Goal: Task Accomplishment & Management: Manage account settings

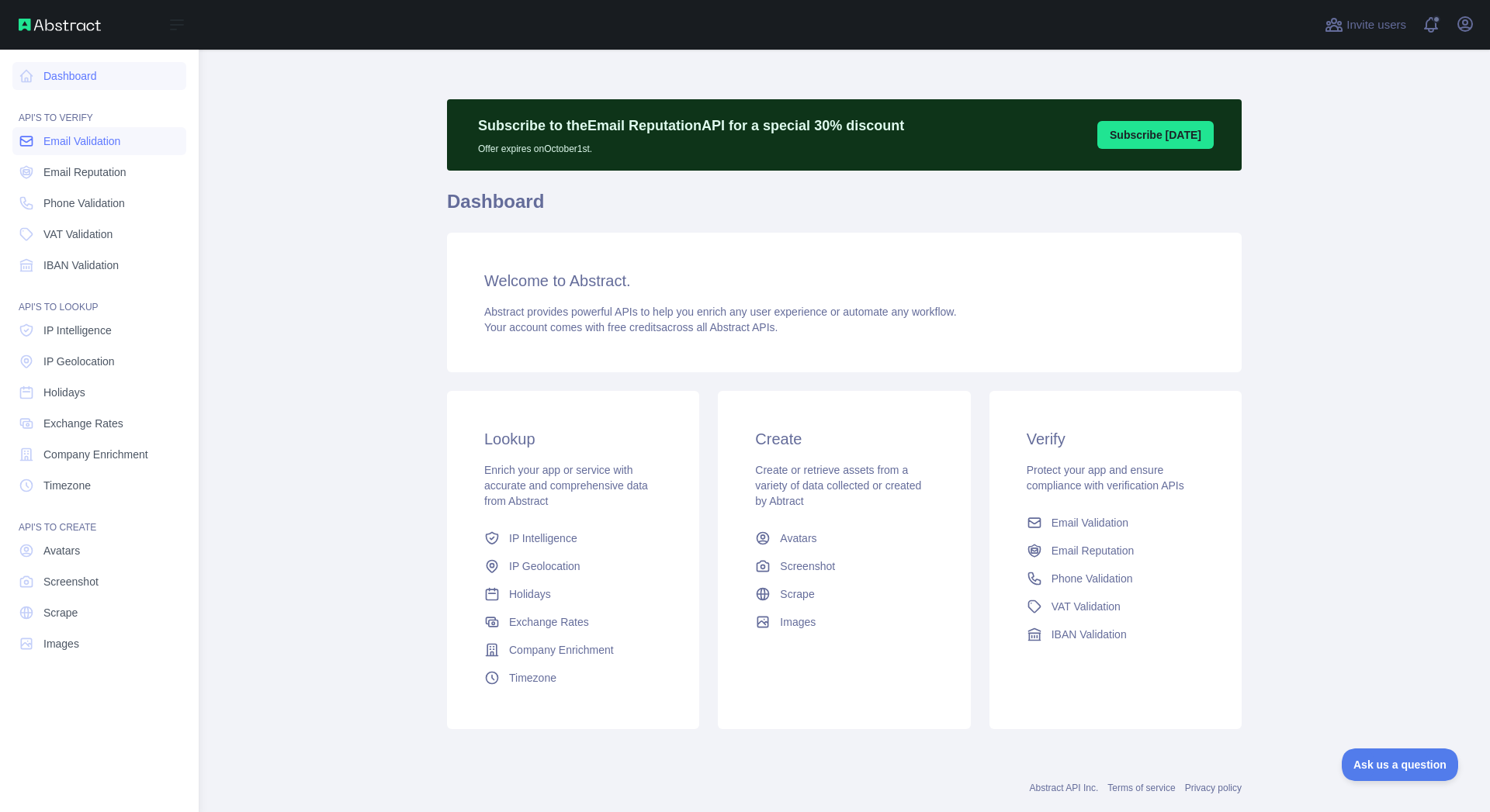
click at [88, 150] on link "Email Validation" at bounding box center [99, 141] width 174 height 28
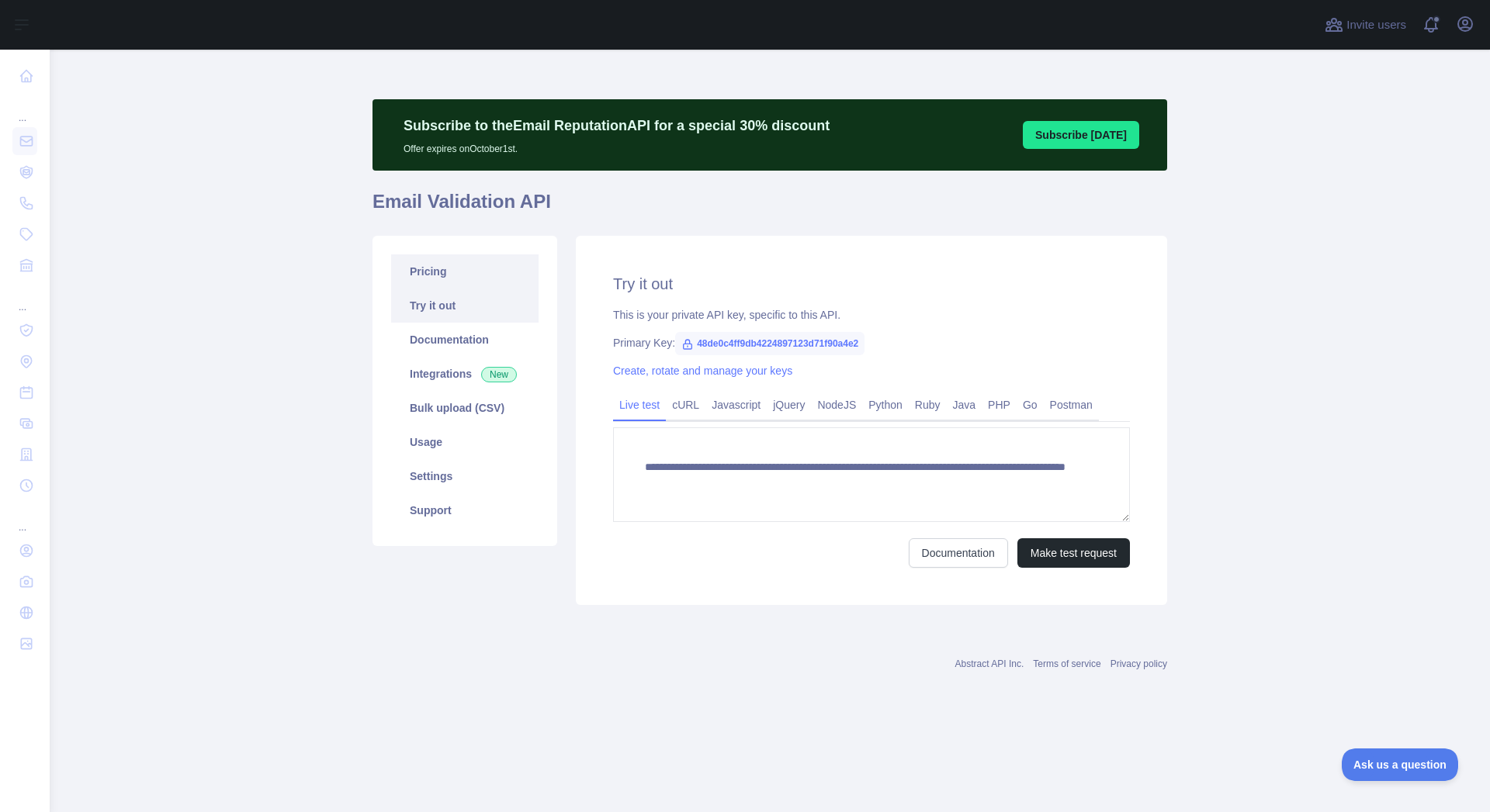
click at [447, 272] on link "Pricing" at bounding box center [464, 271] width 147 height 34
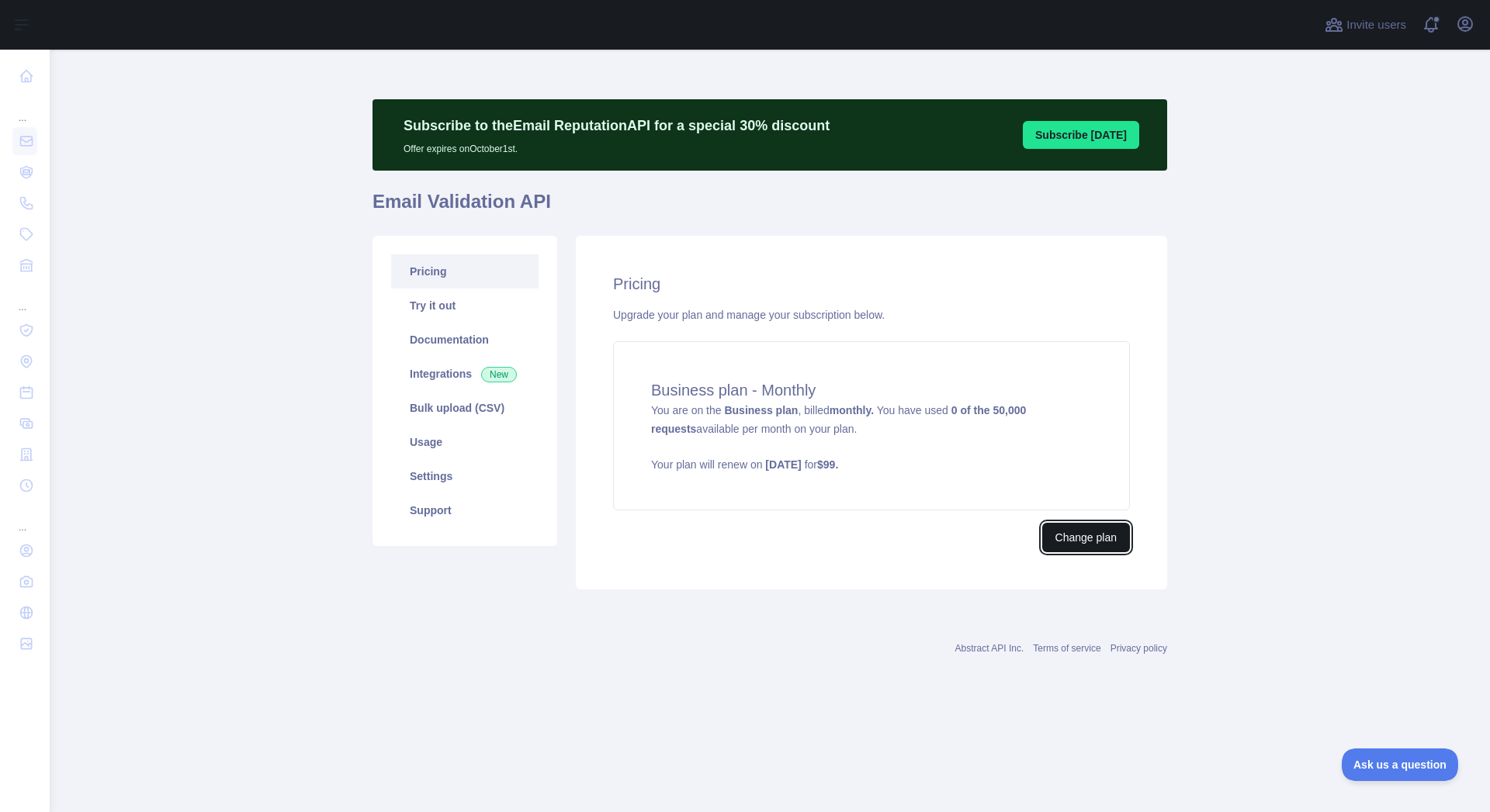
click at [1093, 538] on button "Change plan" at bounding box center [1085, 538] width 87 height 29
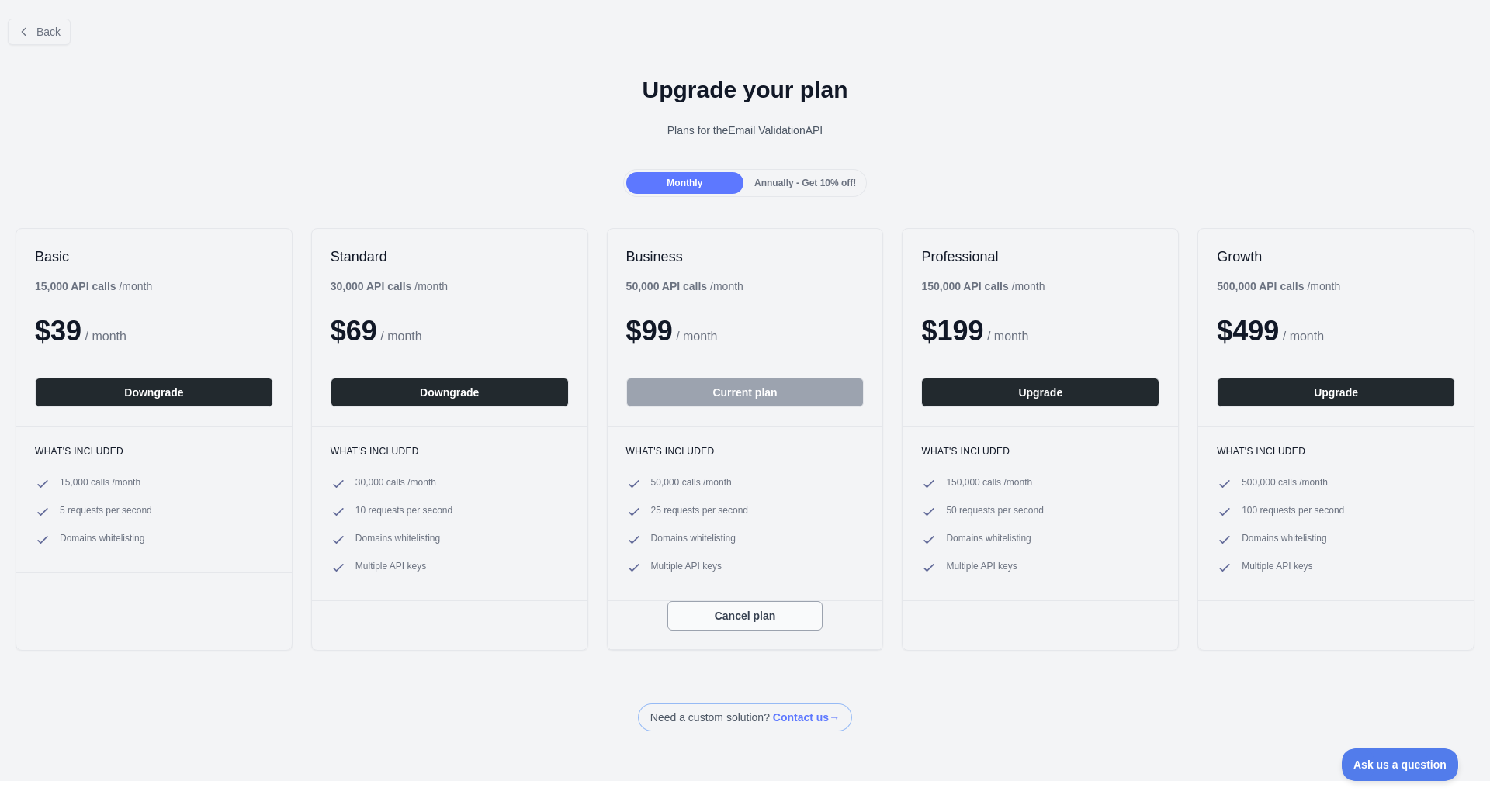
click at [732, 618] on button "Cancel plan" at bounding box center [745, 616] width 155 height 29
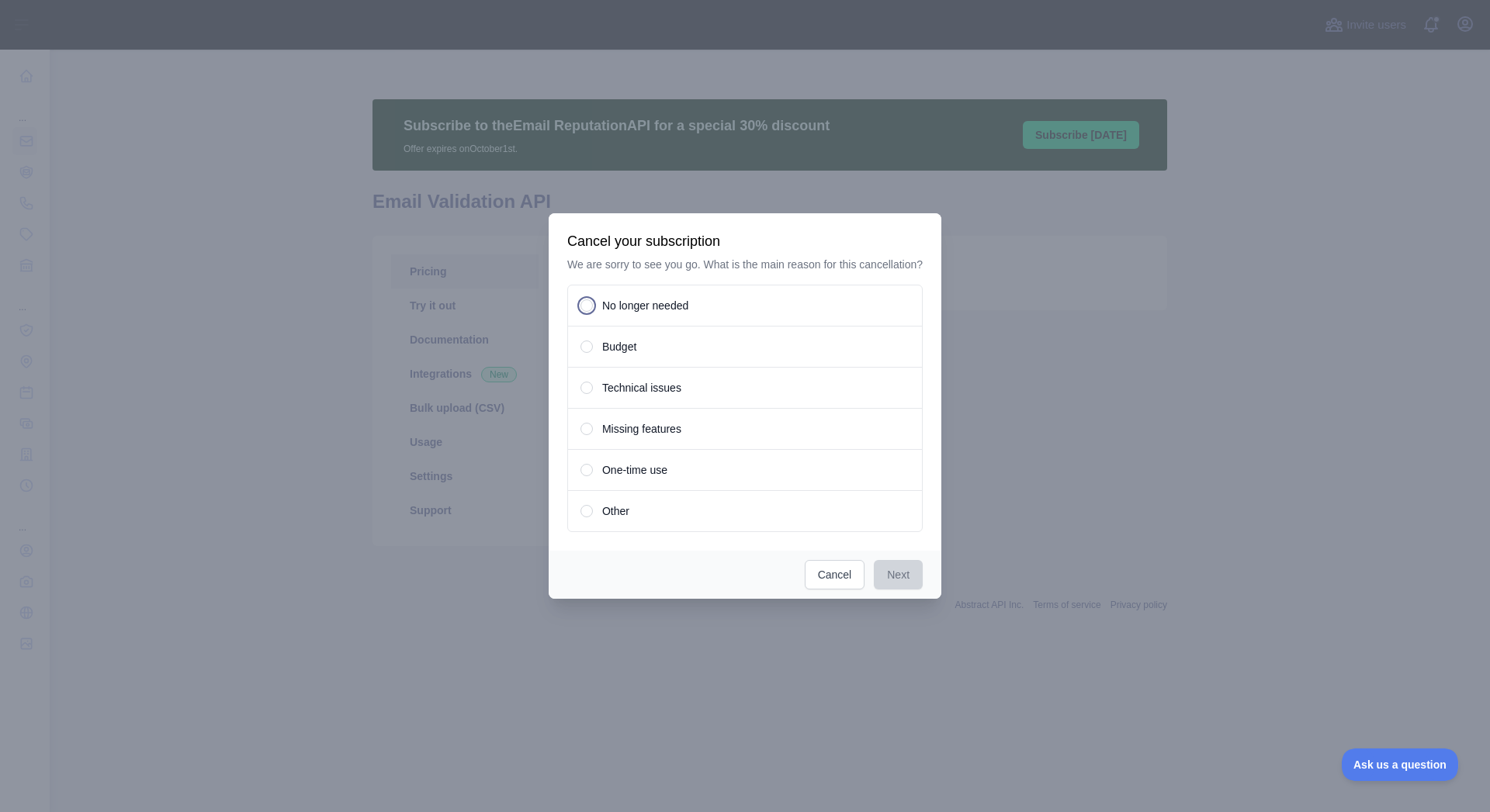
click at [682, 304] on span "No longer needed" at bounding box center [645, 306] width 86 height 16
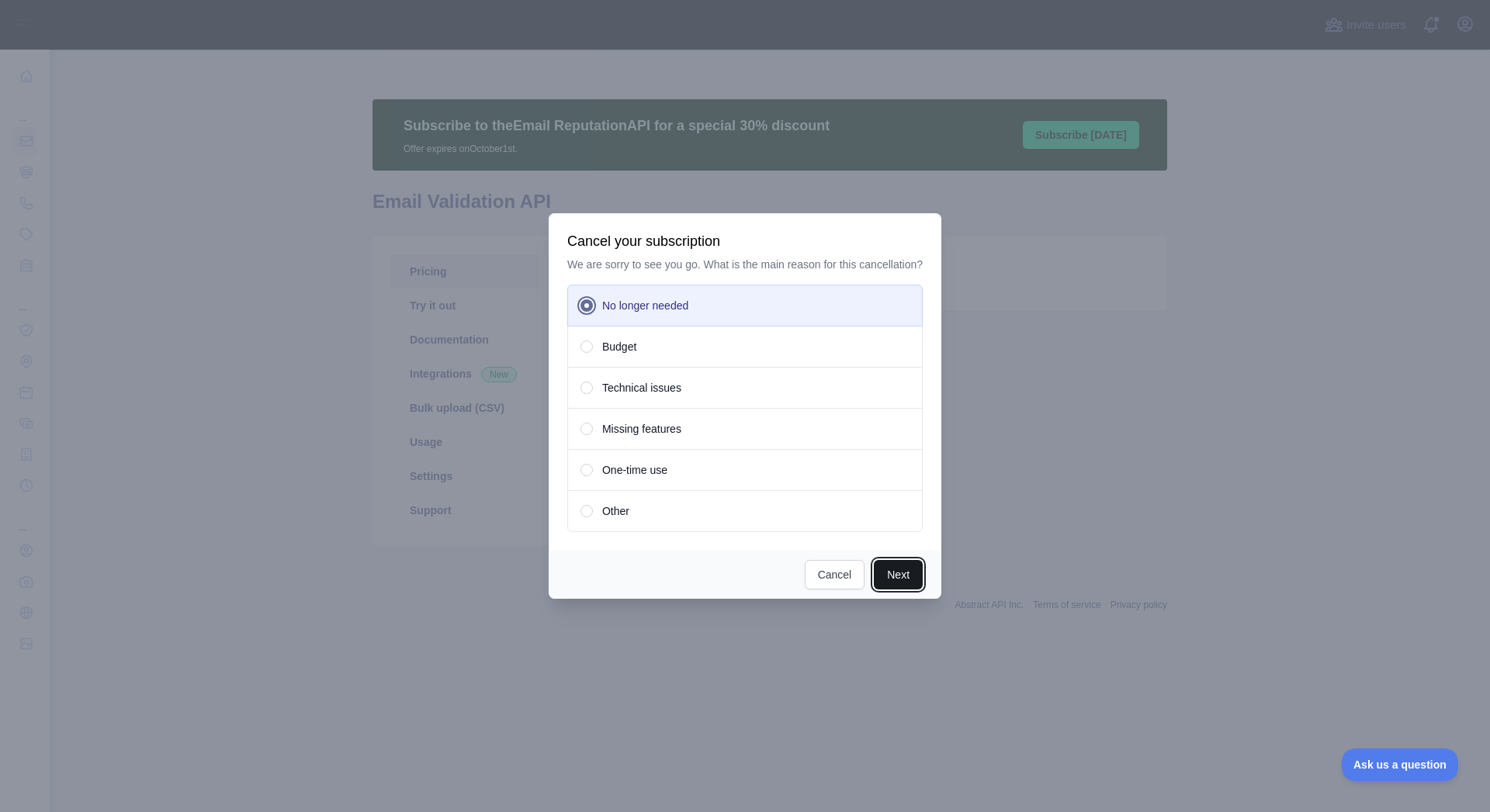
click at [895, 576] on button "Next" at bounding box center [898, 575] width 49 height 29
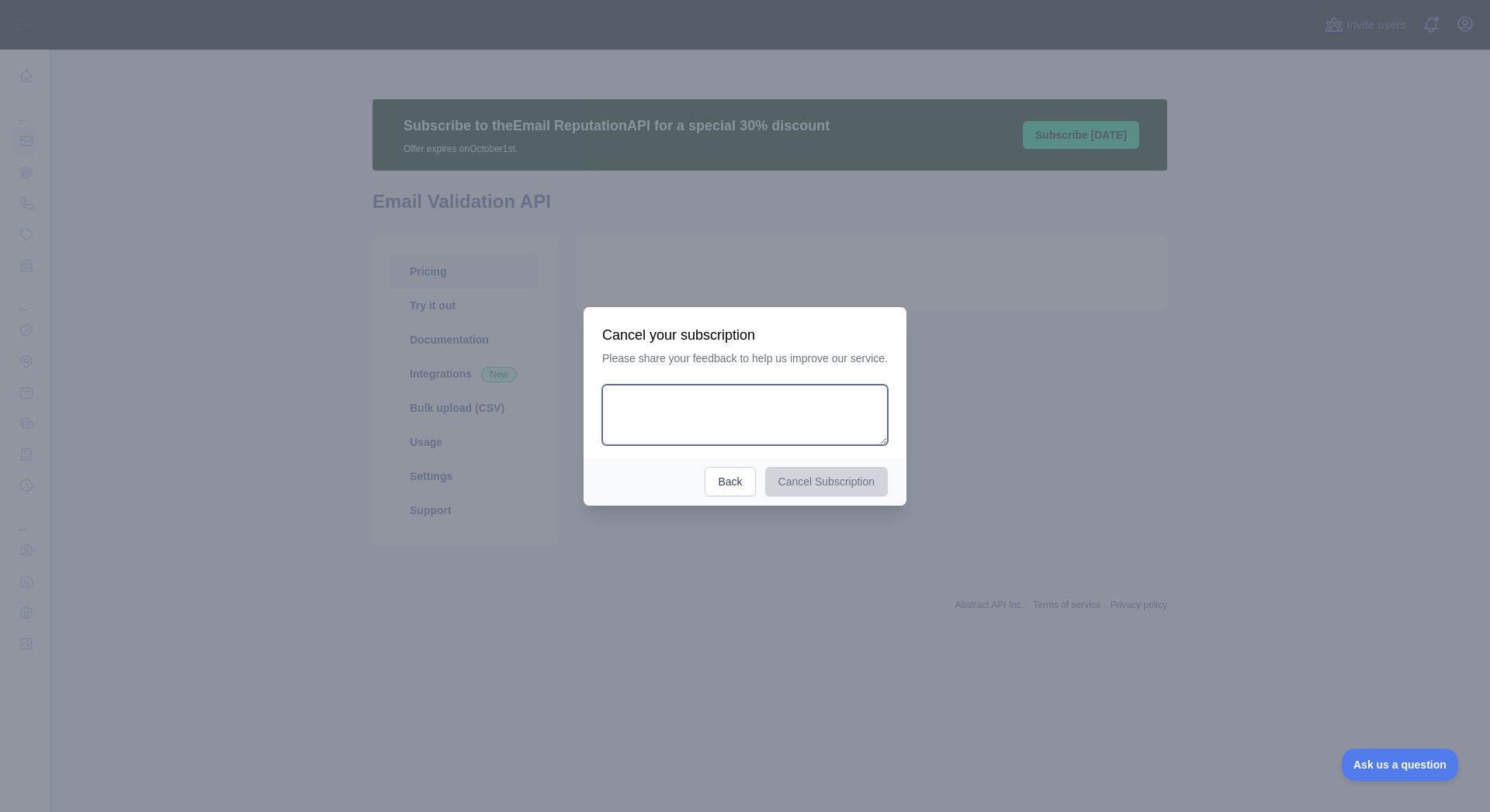
click at [778, 429] on textarea at bounding box center [745, 415] width 285 height 61
type textarea "**********"
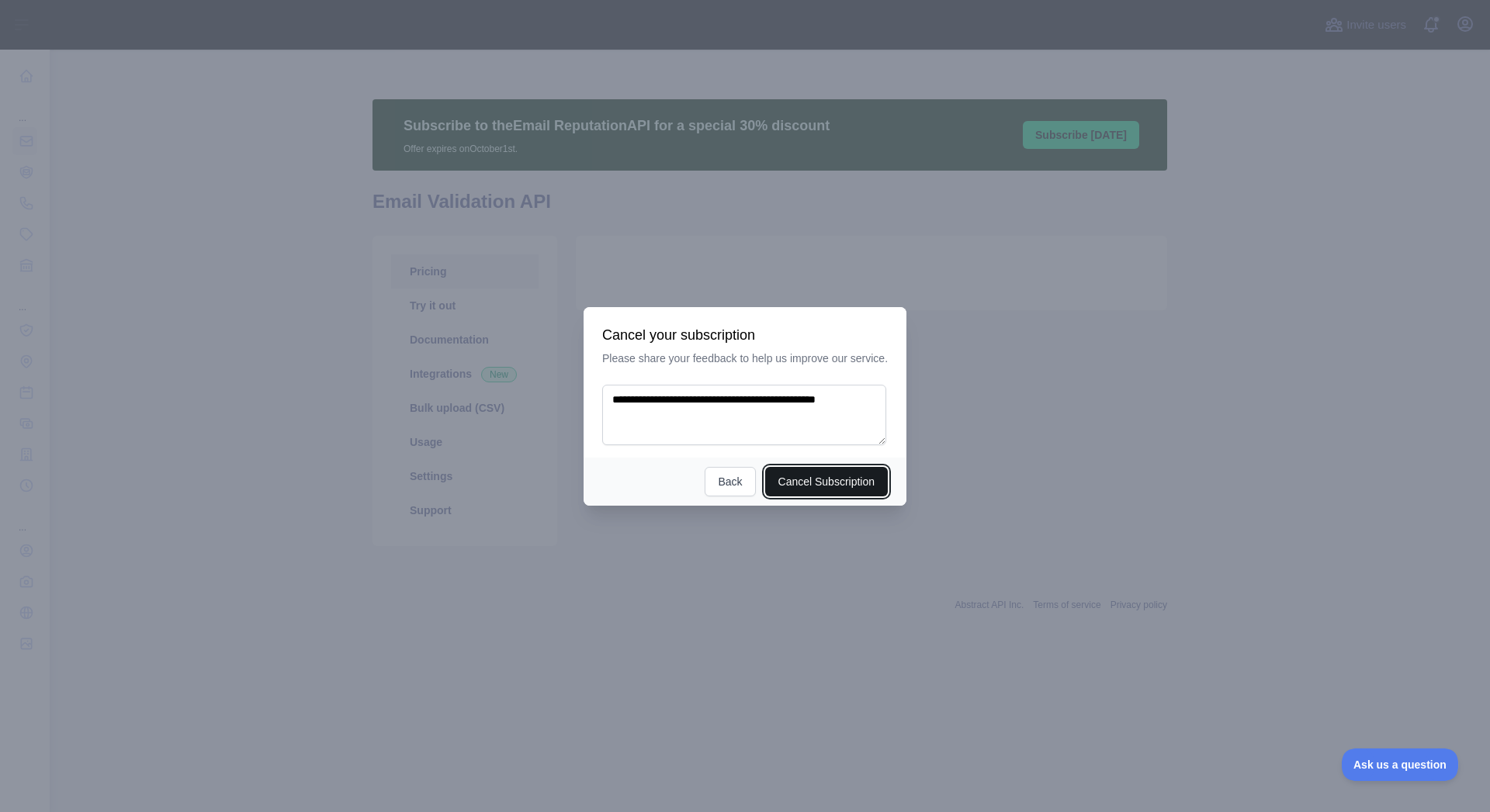
click at [835, 471] on button "Cancel Subscription" at bounding box center [827, 482] width 124 height 29
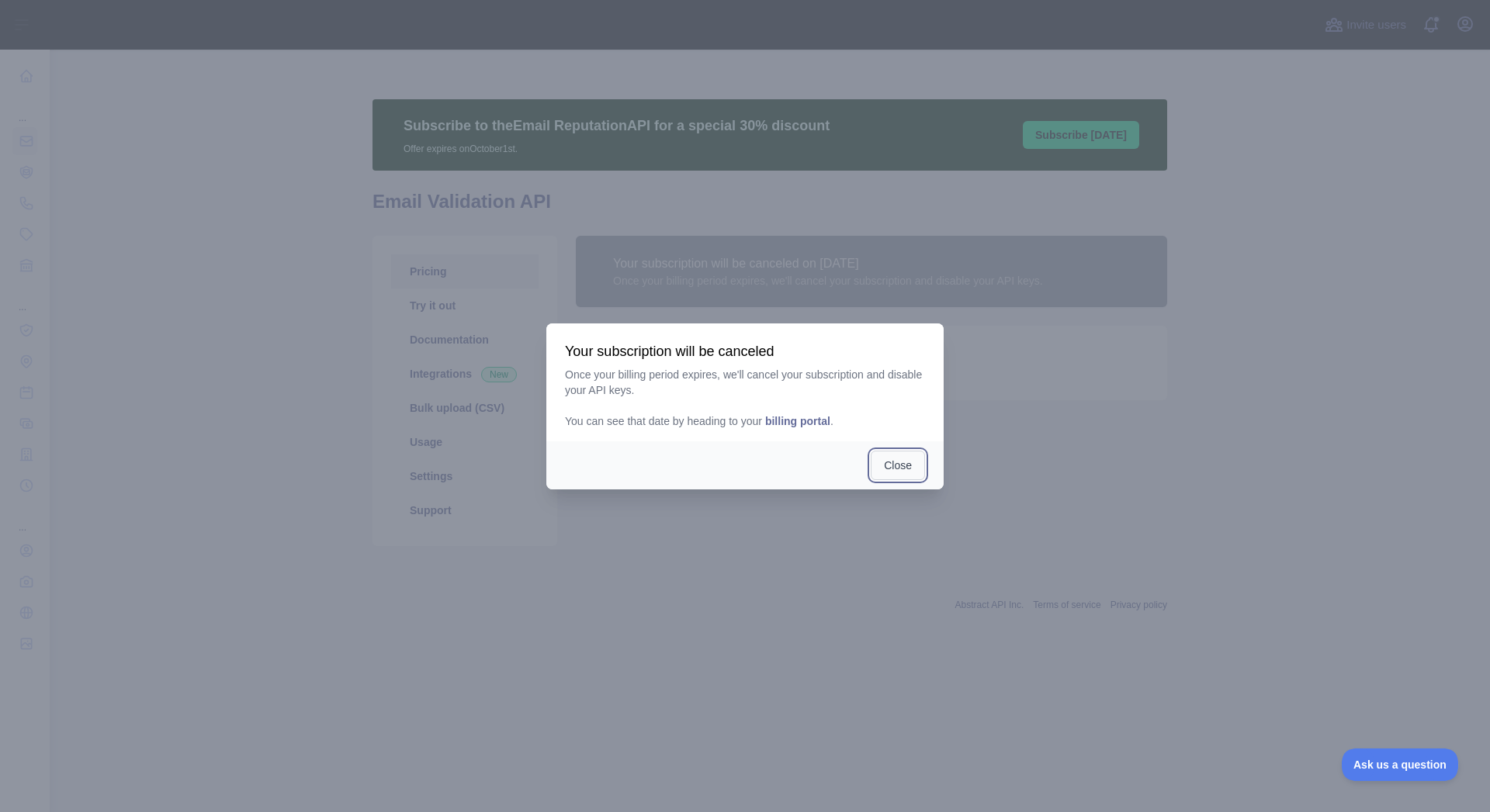
click at [905, 466] on button "Close" at bounding box center [898, 465] width 54 height 29
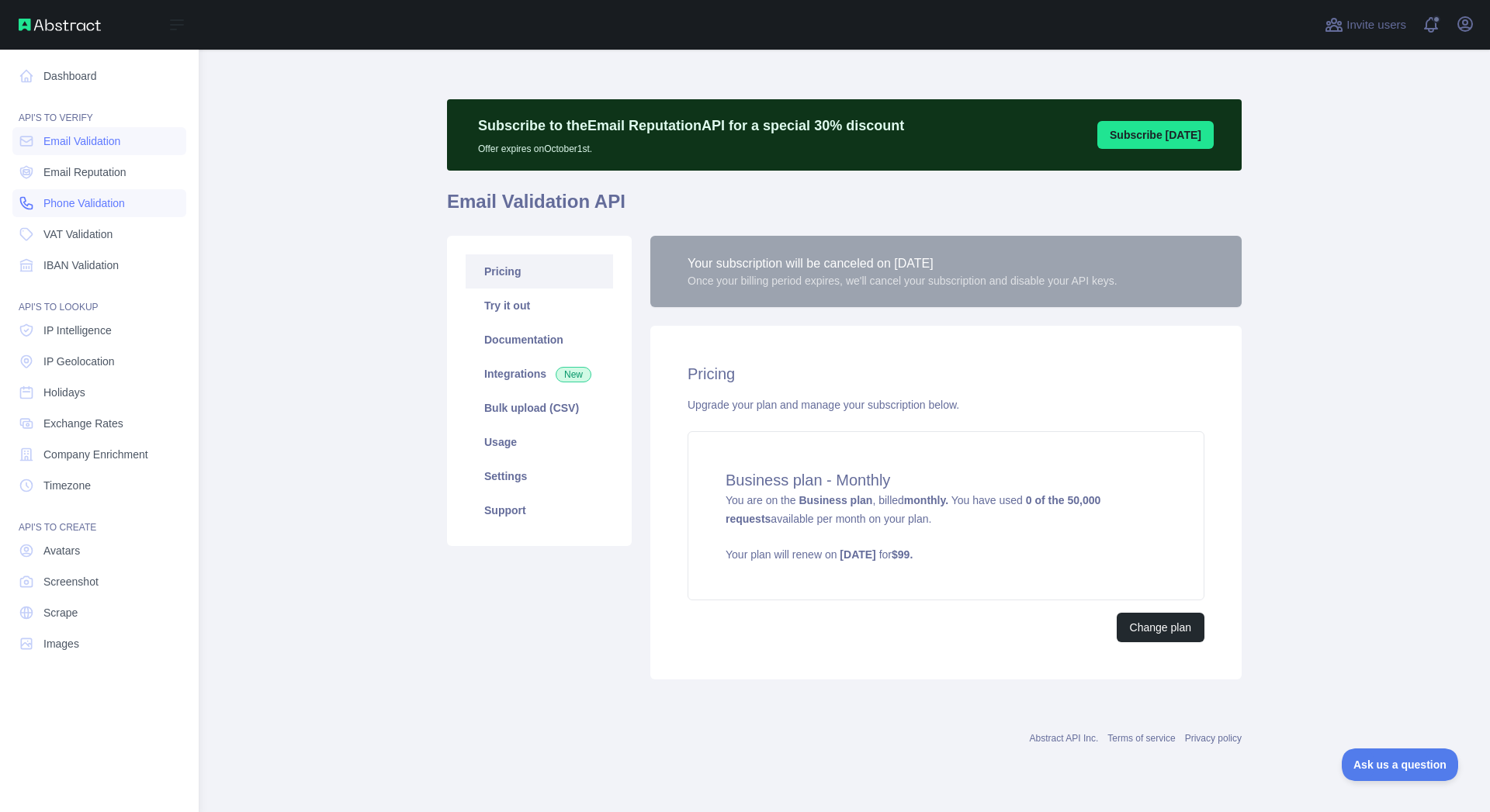
click at [86, 208] on span "Phone Validation" at bounding box center [84, 203] width 81 height 16
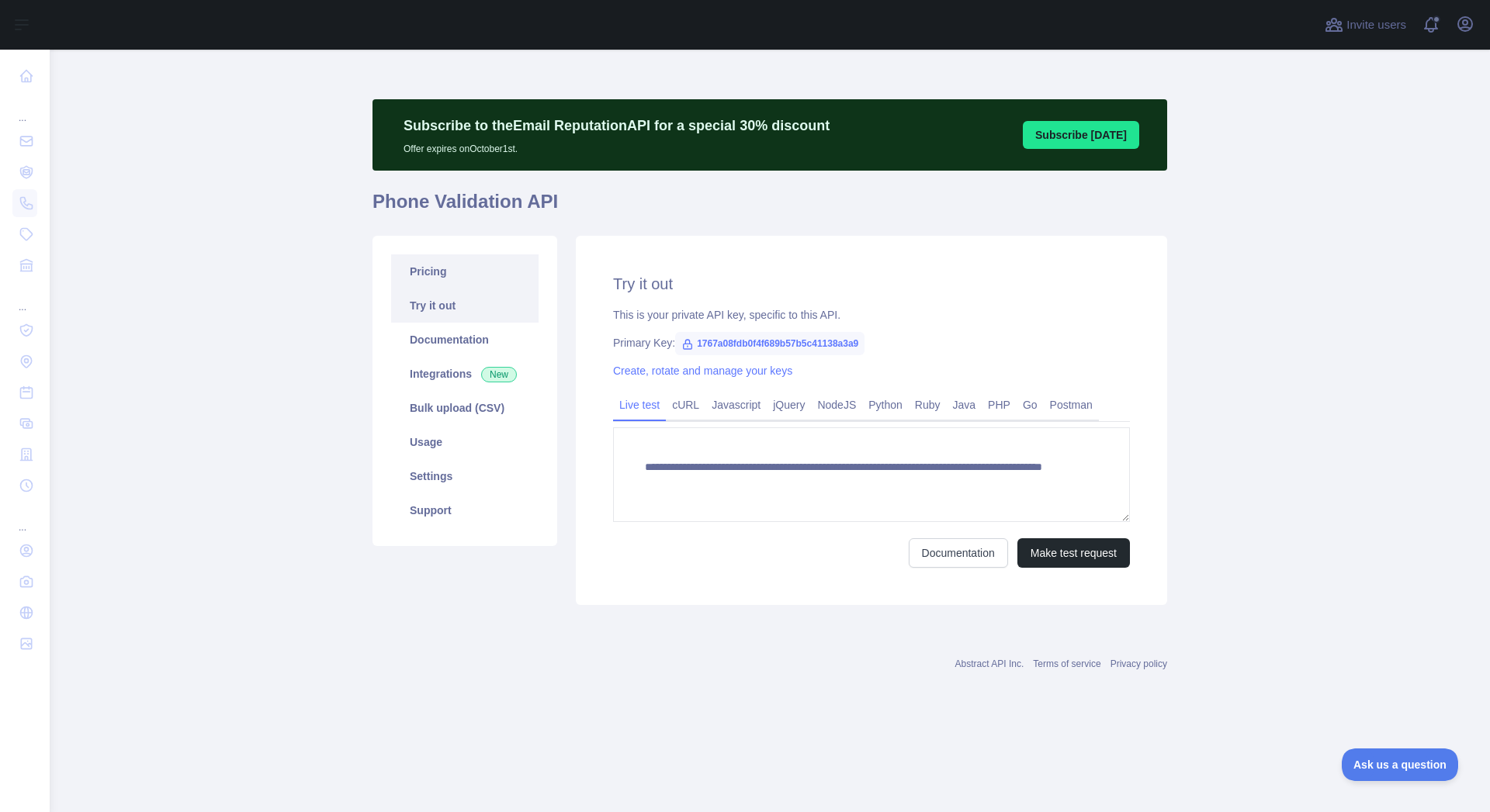
click at [451, 273] on link "Pricing" at bounding box center [464, 271] width 147 height 34
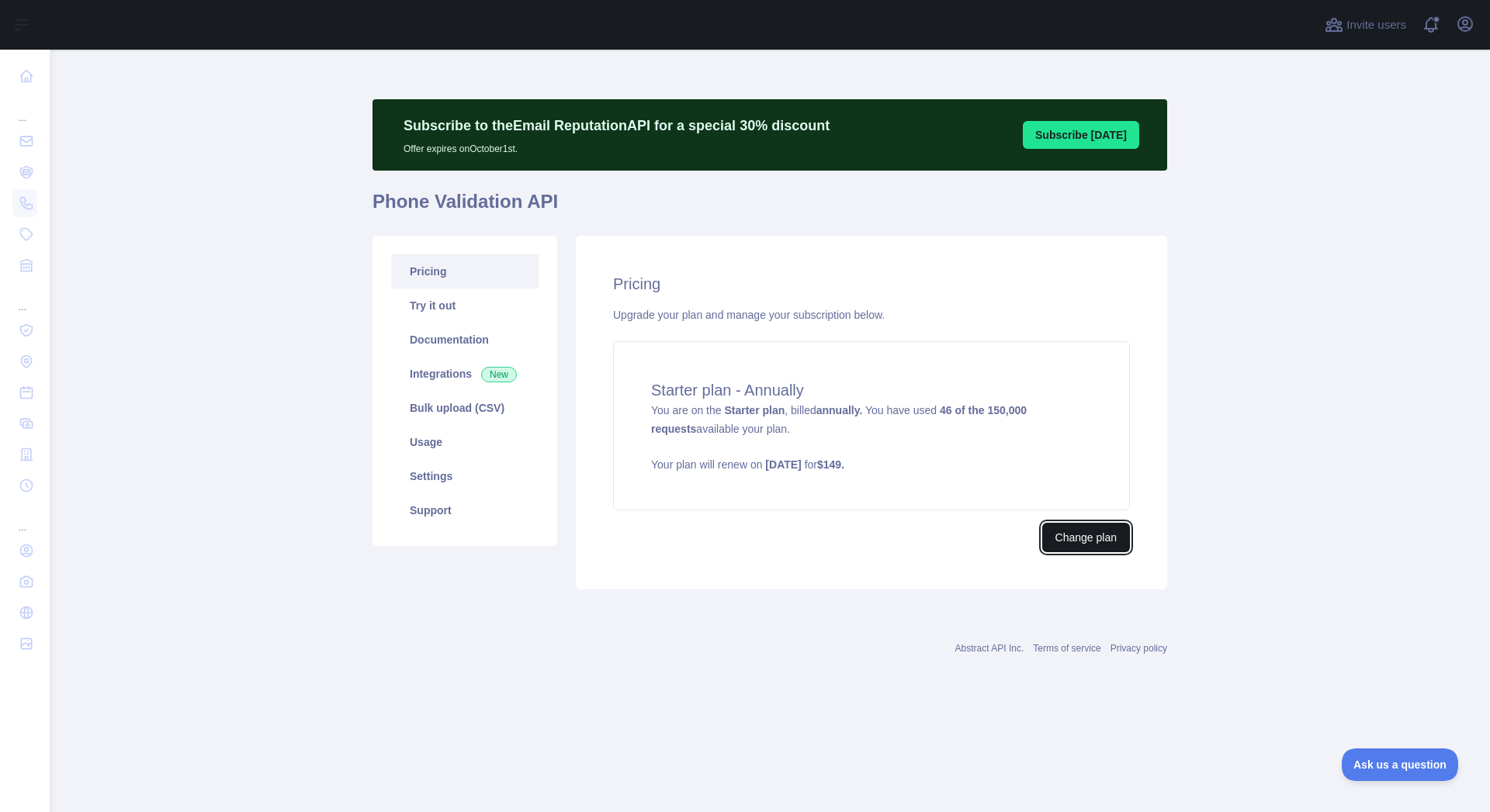
click at [1075, 536] on button "Change plan" at bounding box center [1085, 538] width 87 height 29
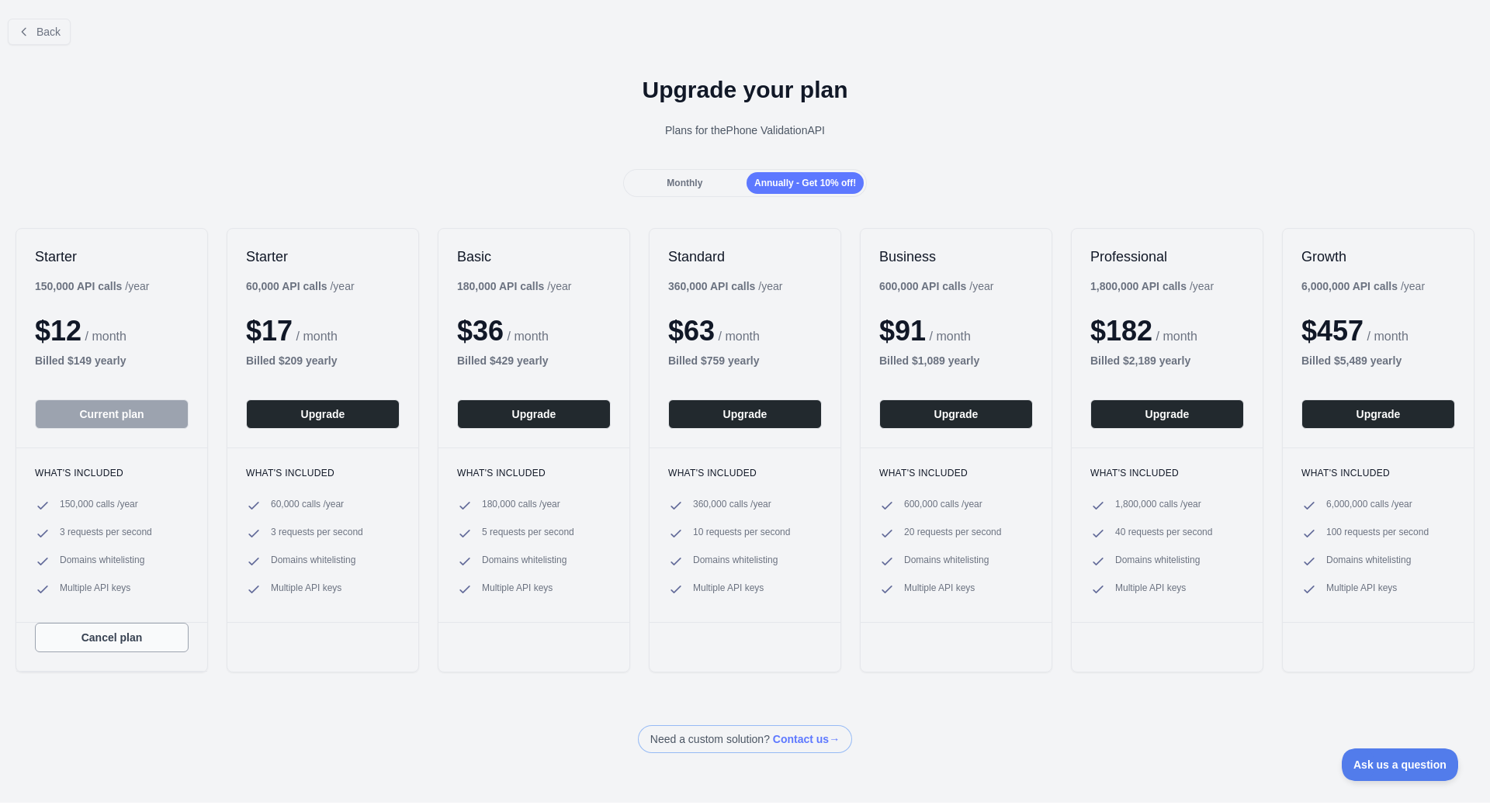
click at [110, 644] on button "Cancel plan" at bounding box center [112, 637] width 154 height 29
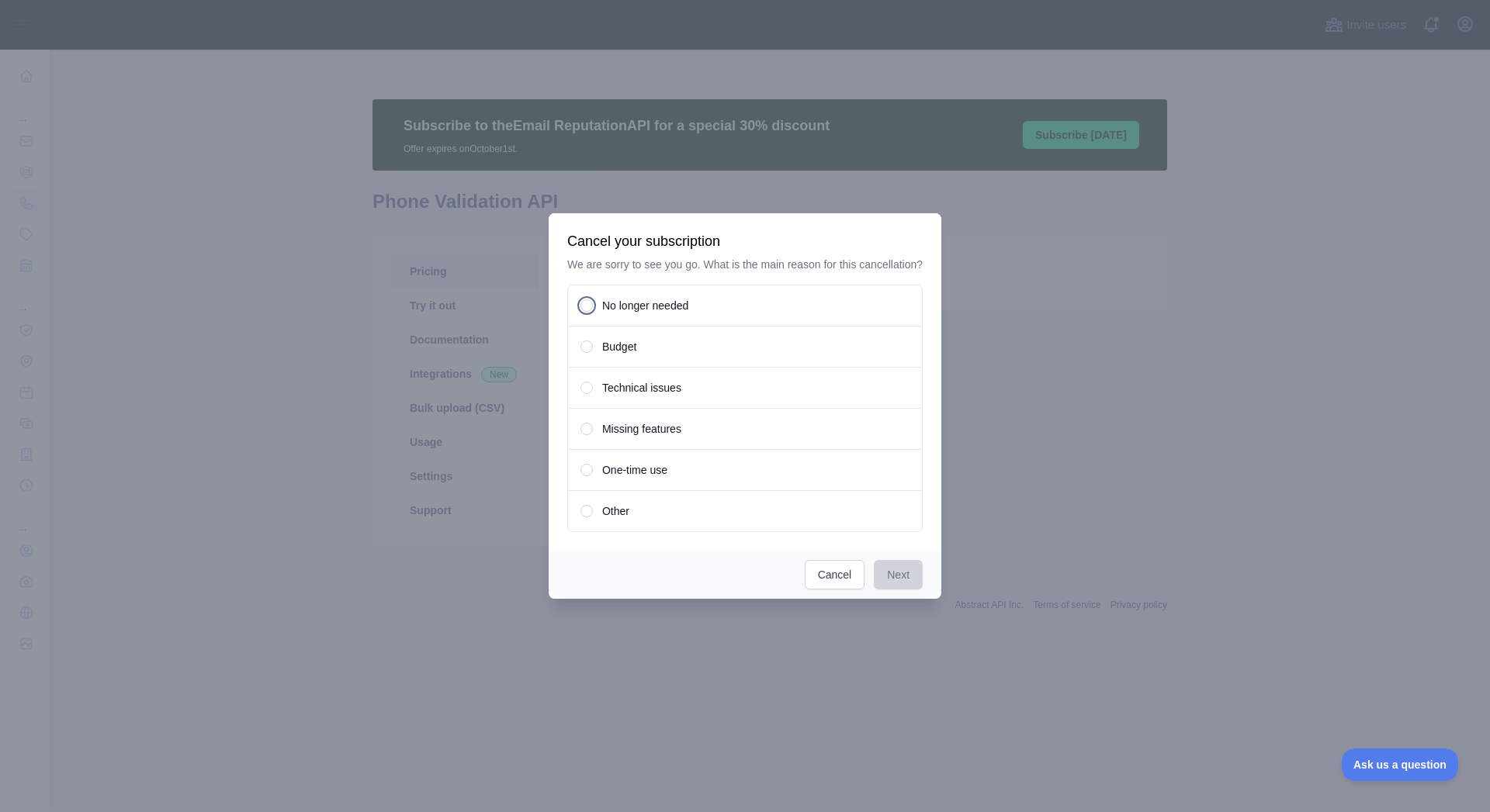
click at [669, 303] on span "No longer needed" at bounding box center [645, 306] width 86 height 16
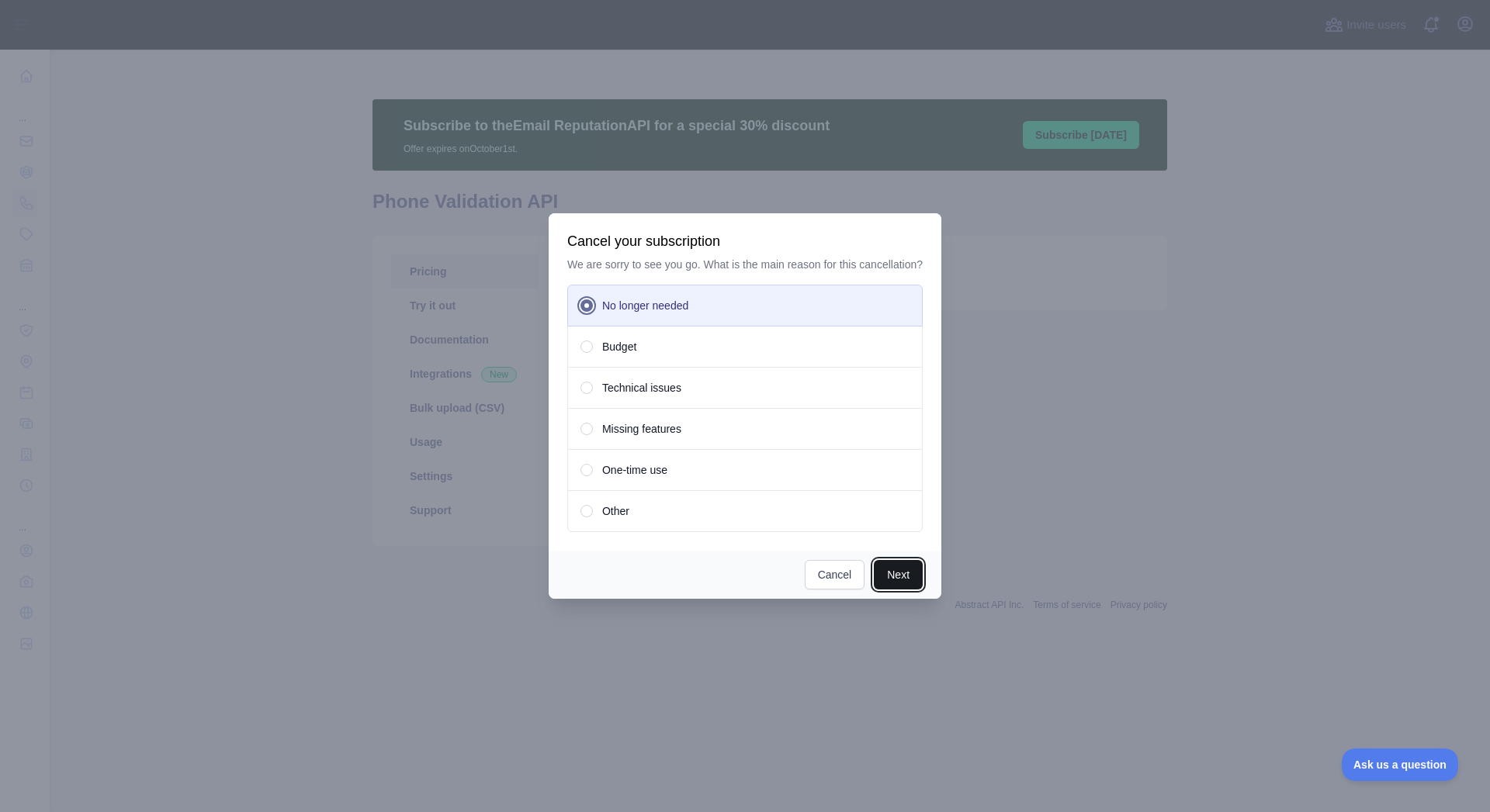
click at [892, 572] on button "Next" at bounding box center [898, 575] width 49 height 29
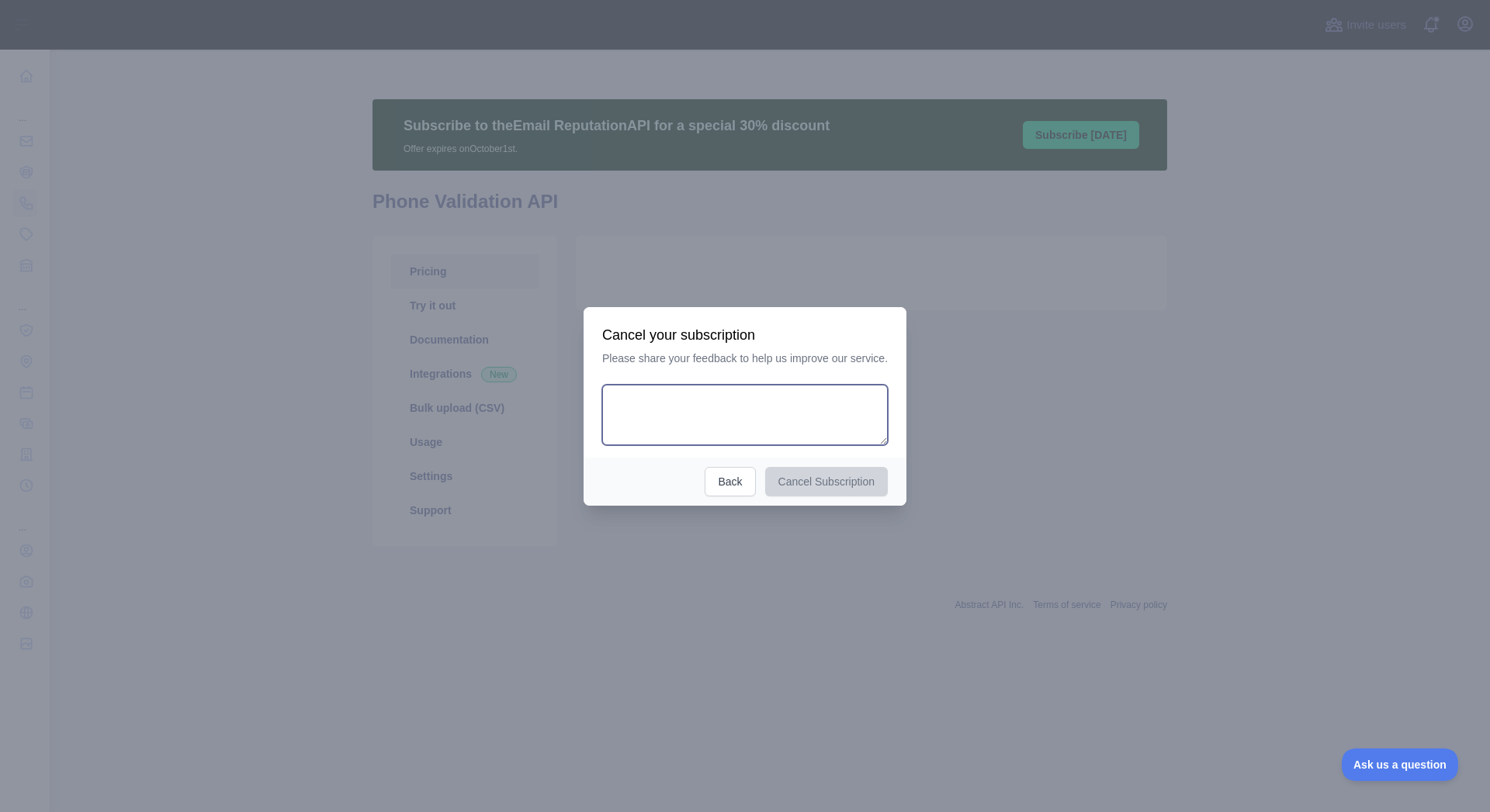
click at [761, 432] on textarea at bounding box center [745, 415] width 285 height 61
type textarea "**********"
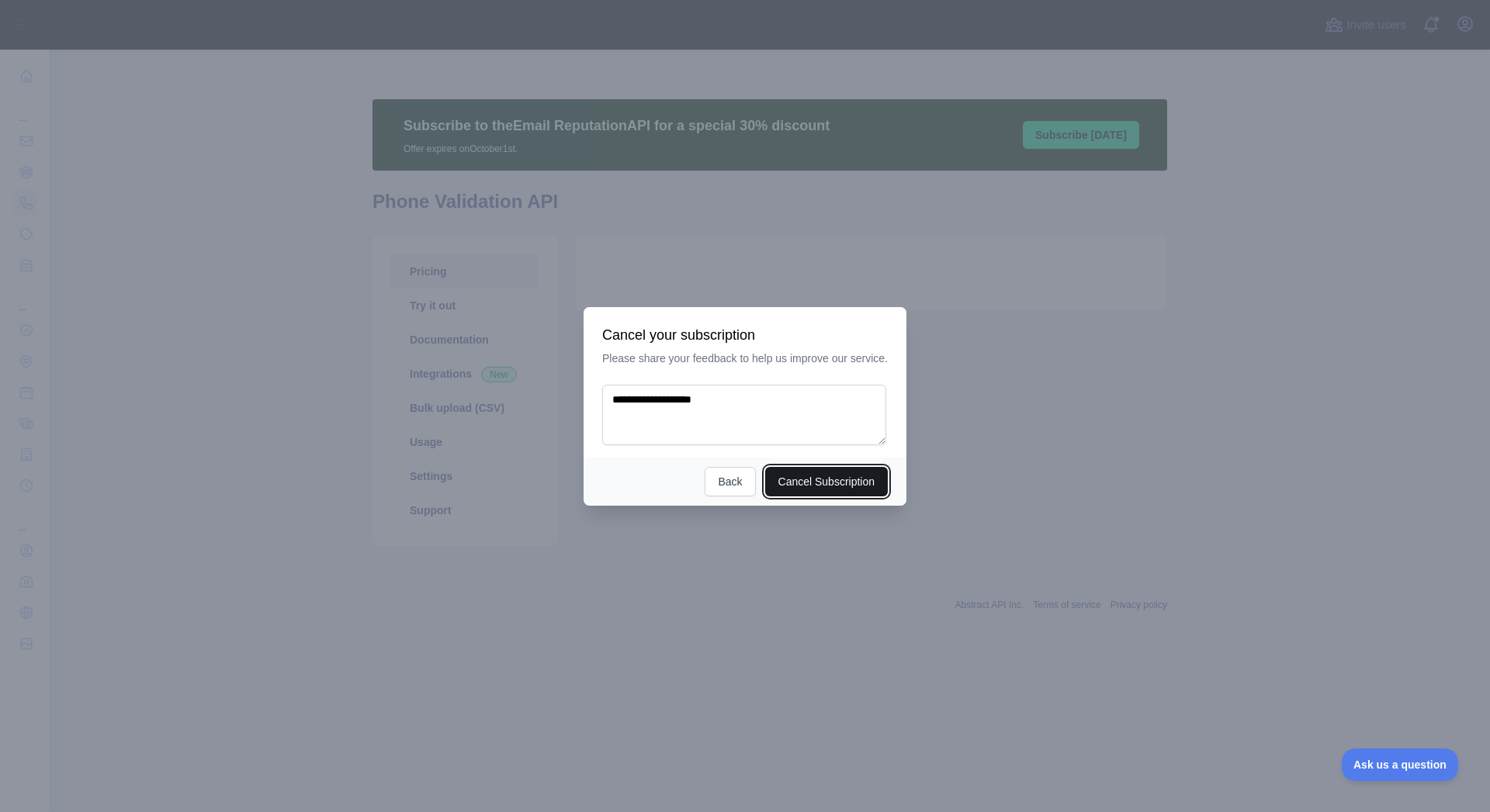
click at [807, 474] on button "Cancel Subscription" at bounding box center [827, 482] width 124 height 29
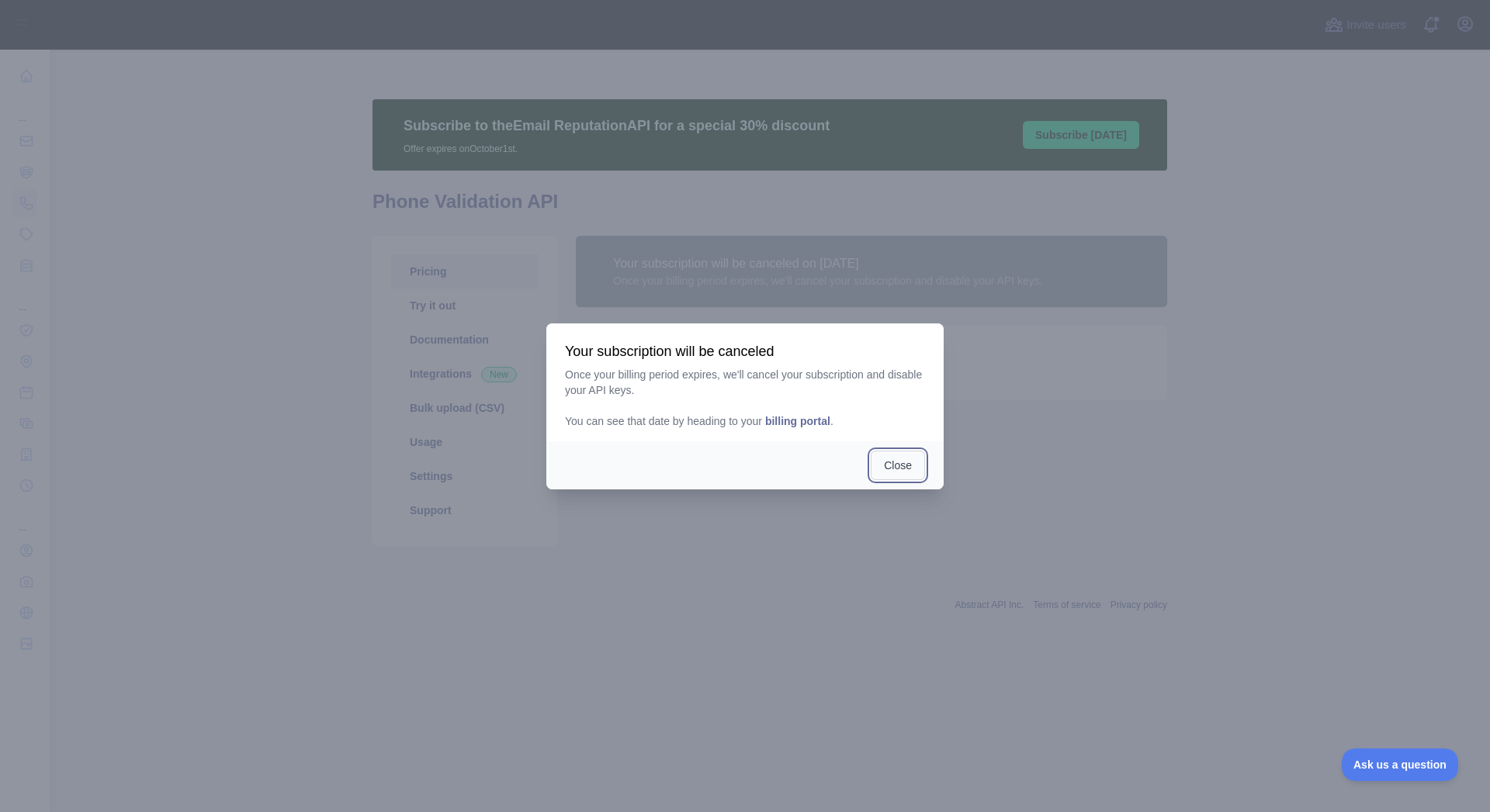
click at [898, 474] on button "Close" at bounding box center [898, 465] width 54 height 29
